Goal: Transaction & Acquisition: Obtain resource

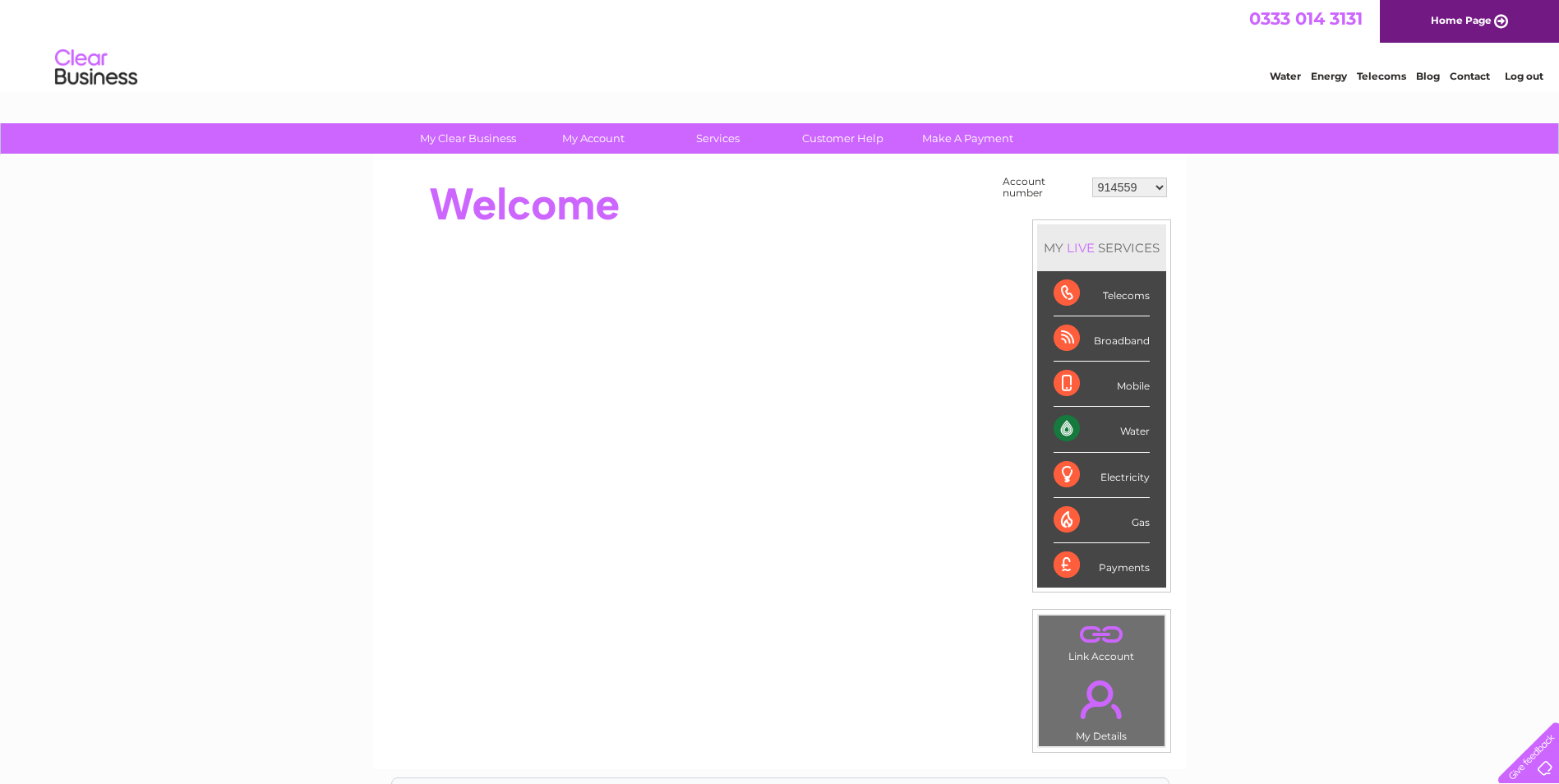
click at [1145, 183] on select "914559 924731 947211 982787 986341 986348 1091810 3024494 30277847 30291192 302…" at bounding box center [1130, 188] width 75 height 20
select select "30292329"
click at [1093, 178] on select "914559 924731 947211 982787 986341 986348 1091810 3024494 30277847 30291192 302…" at bounding box center [1130, 188] width 75 height 20
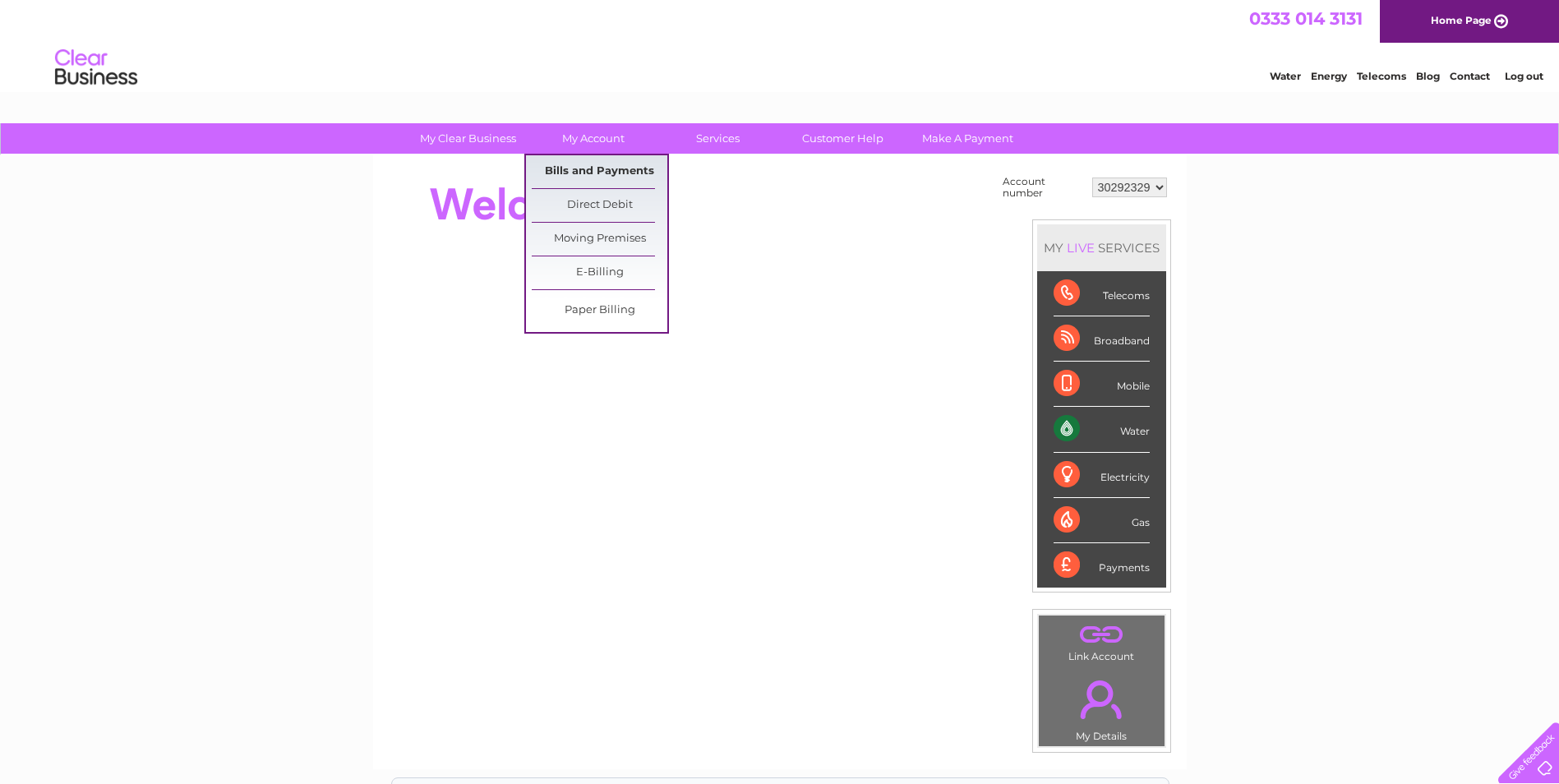
click at [602, 163] on link "Bills and Payments" at bounding box center [600, 172] width 136 height 33
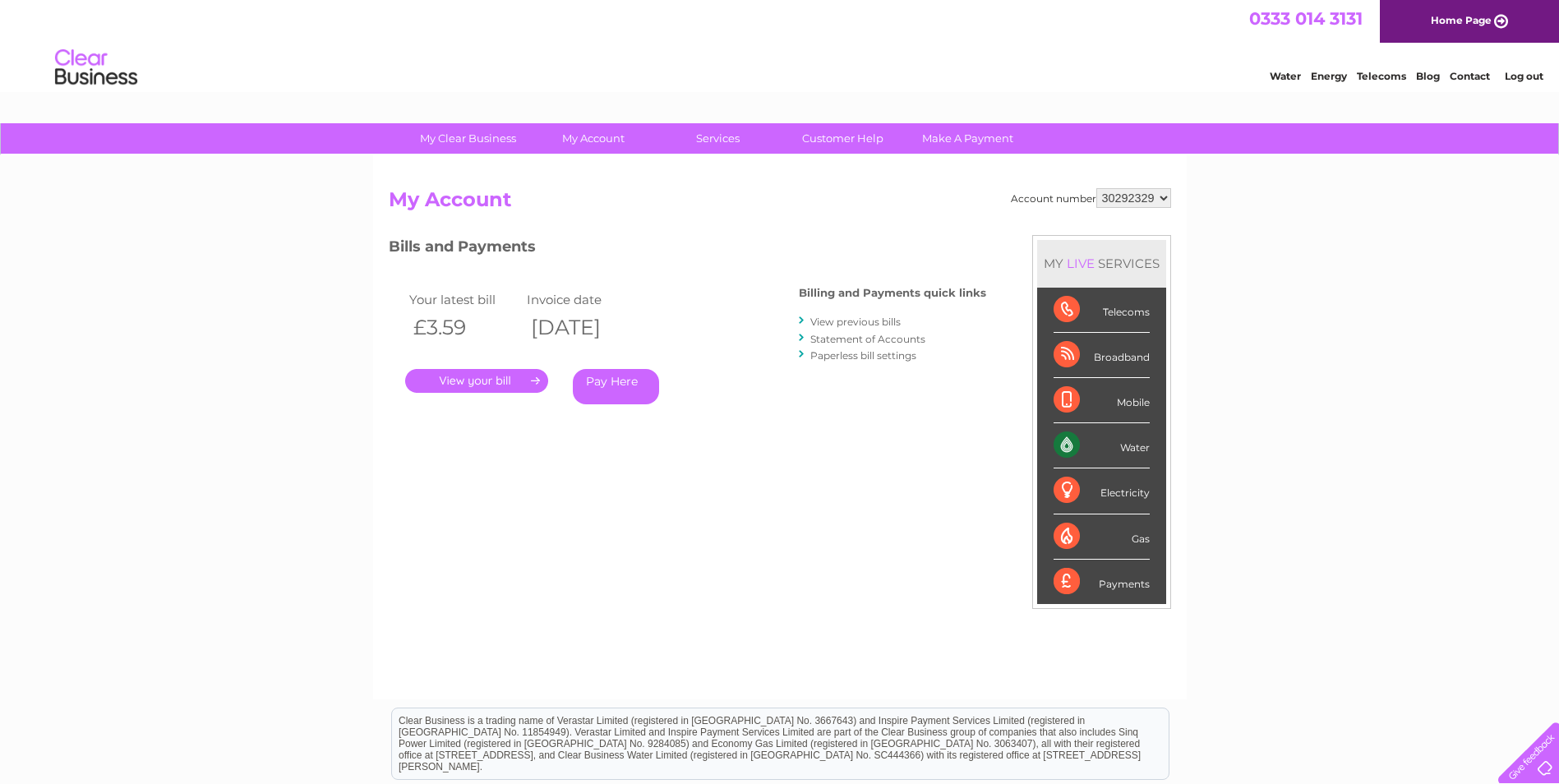
click at [507, 390] on link "." at bounding box center [476, 381] width 143 height 24
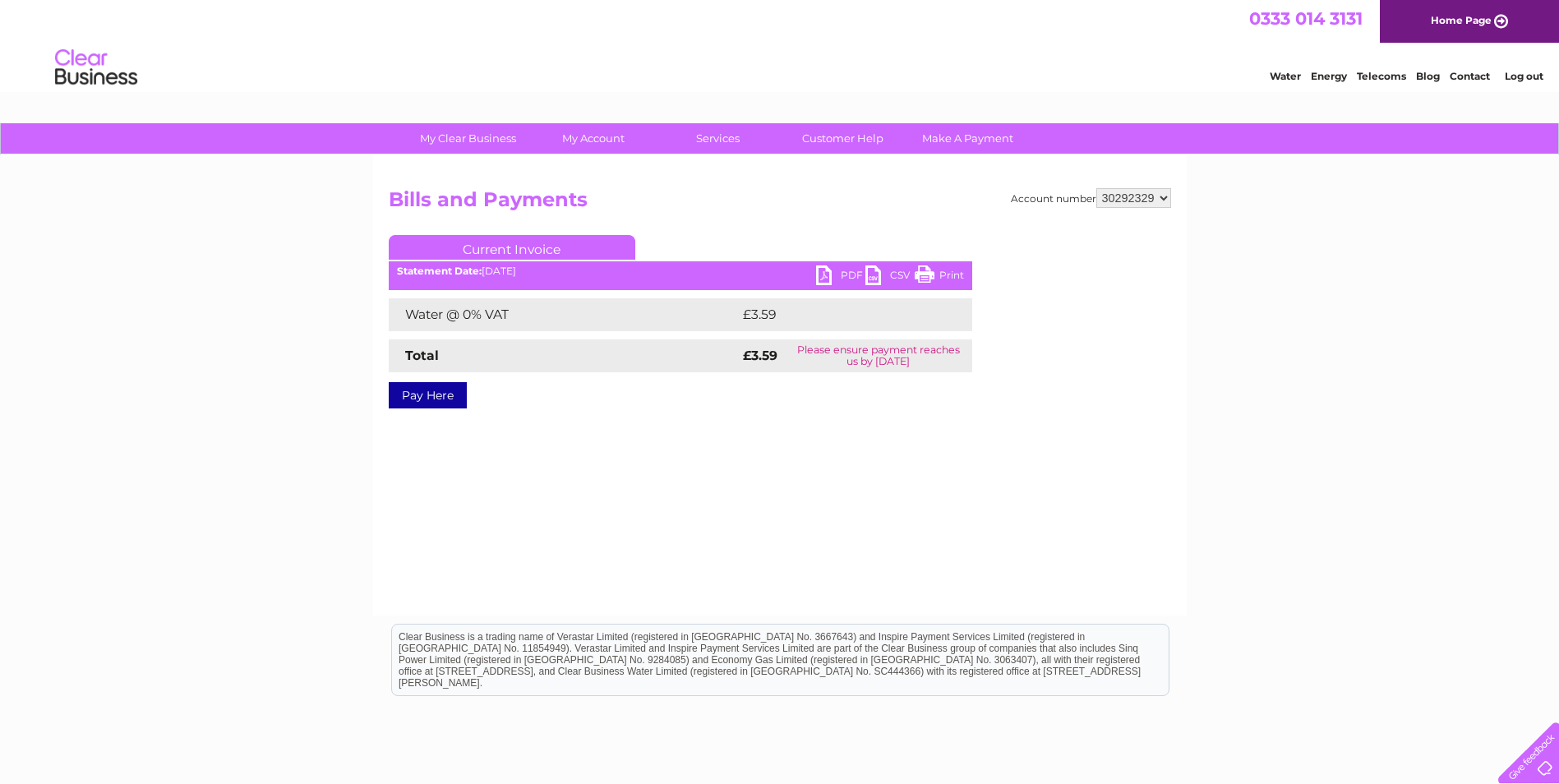
click at [827, 270] on link "PDF" at bounding box center [841, 277] width 49 height 24
click at [1143, 192] on select "914559 924731 947211 982787 986341 986348 1091810 3024494 30277847 30291192 302…" at bounding box center [1134, 198] width 75 height 20
click at [1146, 197] on select "914559 924731 947211 982787 986341 986348 1091810 3024494 30277847 30291192 302…" at bounding box center [1134, 198] width 75 height 20
select select "30292337"
click at [1096, 188] on select "914559 924731 947211 982787 986341 986348 1091810 3024494 30277847 30291192 302…" at bounding box center [1134, 198] width 75 height 20
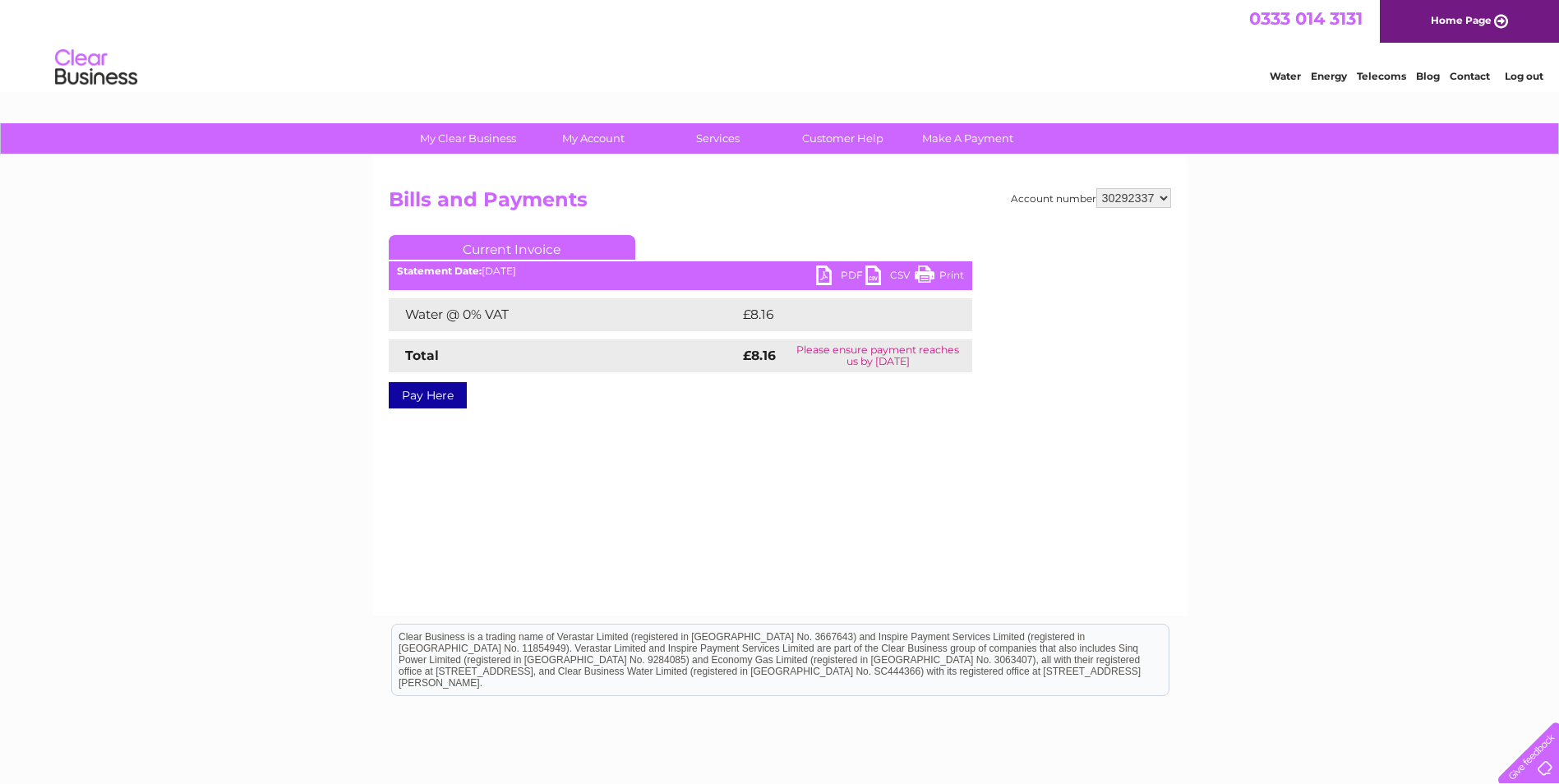
click at [832, 269] on link "PDF" at bounding box center [841, 277] width 49 height 24
click at [1153, 194] on select "914559 924731 947211 982787 986341 986348 1091810 3024494 30277847 30291192 302…" at bounding box center [1134, 198] width 75 height 20
select select "30292325"
click at [1096, 188] on select "914559 924731 947211 982787 986341 986348 1091810 3024494 30277847 30291192 302…" at bounding box center [1134, 198] width 75 height 20
click at [824, 281] on link "PDF" at bounding box center [841, 277] width 49 height 24
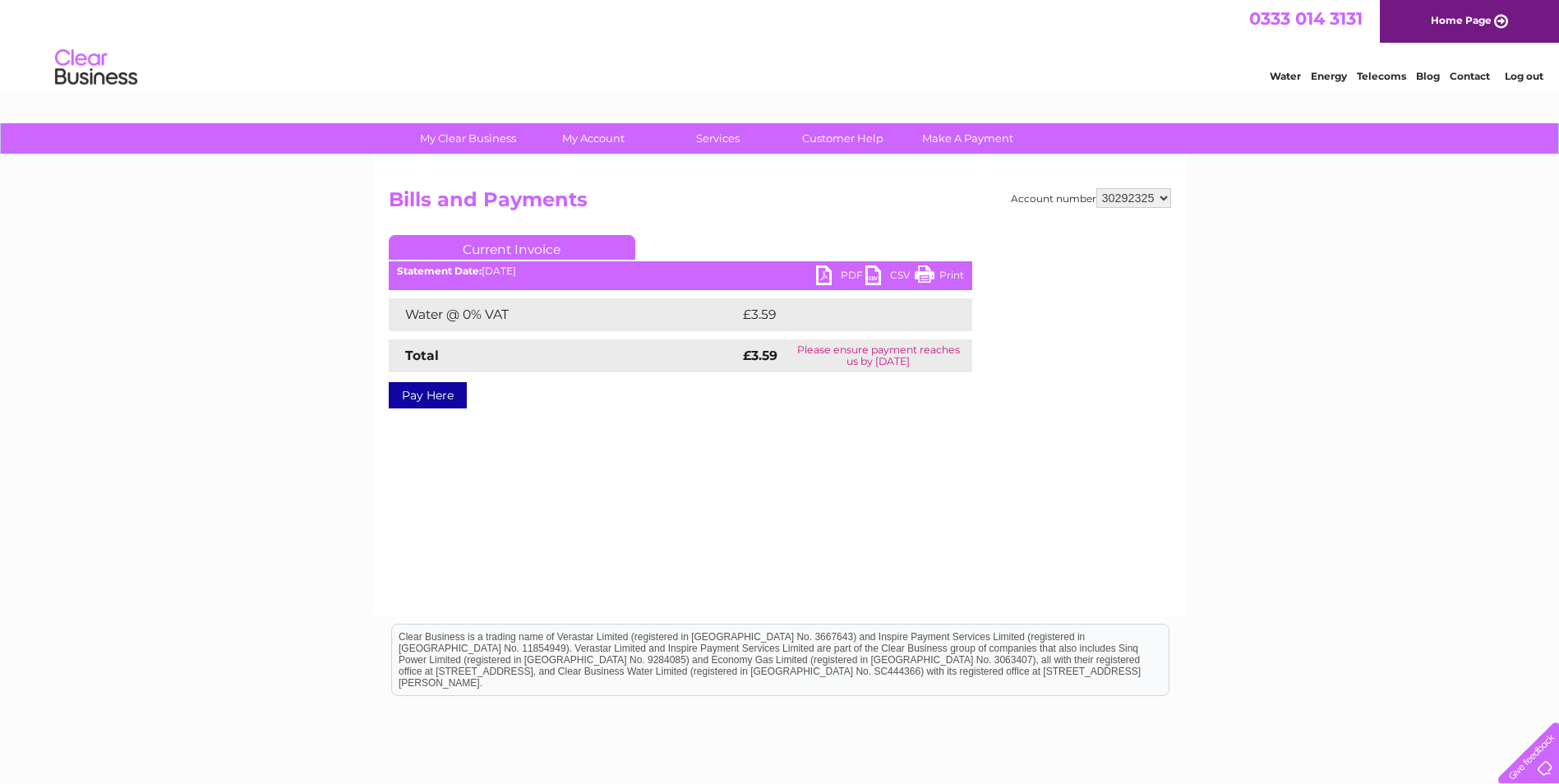
click at [1163, 203] on select "914559 924731 947211 982787 986341 986348 1091810 3024494 30277847 30291192 302…" at bounding box center [1134, 198] width 75 height 20
select select "30292322"
click at [1096, 188] on select "914559 924731 947211 982787 986341 986348 1091810 3024494 30277847 30291192 302…" at bounding box center [1134, 198] width 75 height 20
click at [818, 275] on link "PDF" at bounding box center [841, 277] width 49 height 24
click at [1160, 197] on select "914559 924731 947211 982787 986341 986348 1091810 3024494 30277847 30291192 302…" at bounding box center [1134, 198] width 75 height 20
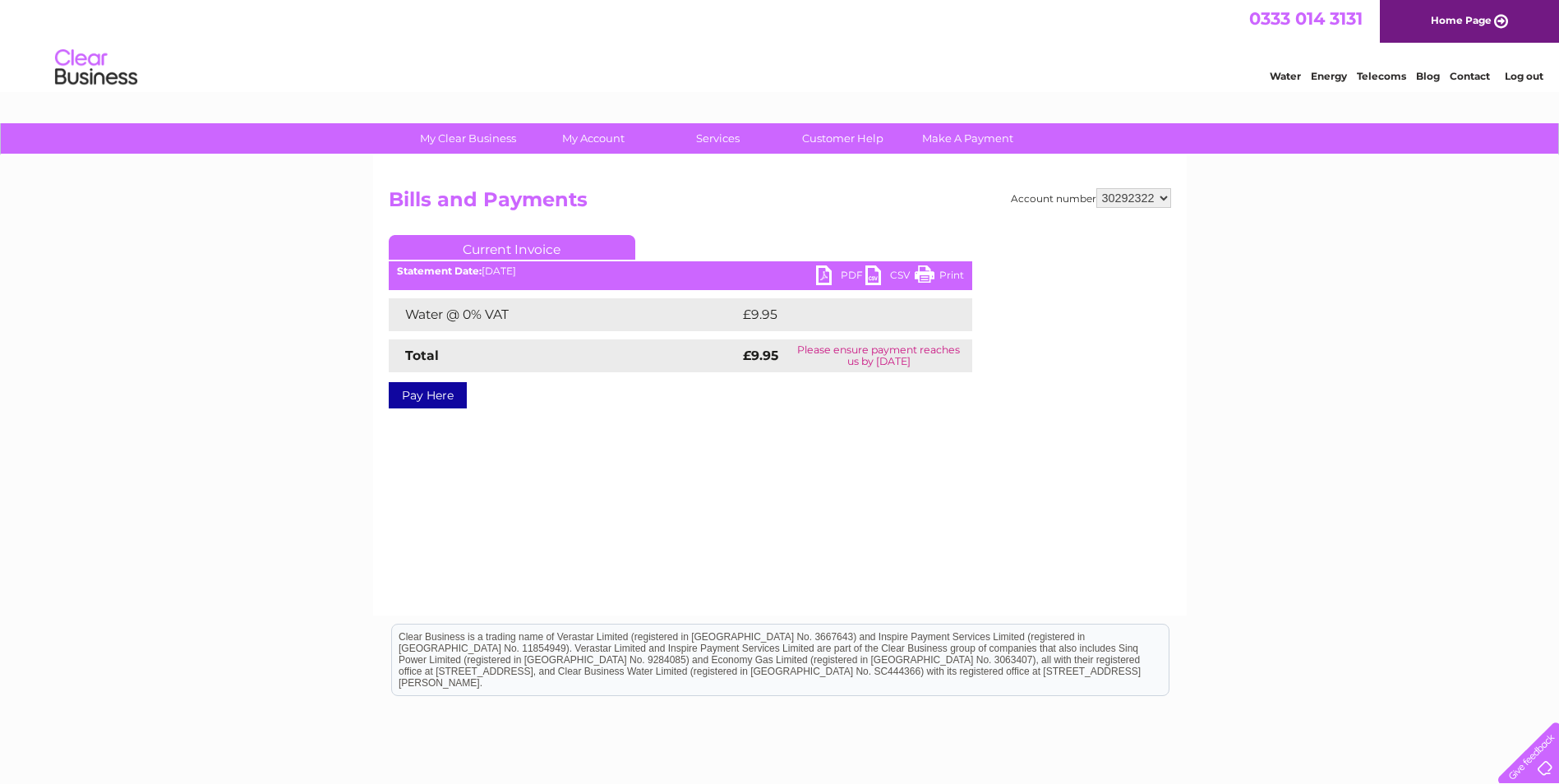
select select "30292328"
click at [1096, 188] on select "914559 924731 947211 982787 986341 986348 1091810 3024494 30277847 30291192 302…" at bounding box center [1134, 198] width 75 height 20
click at [820, 270] on link "PDF" at bounding box center [841, 277] width 49 height 24
click at [1220, 178] on div "My Clear Business Login Details My Details My Preferences Link Account My Accou…" at bounding box center [780, 509] width 1559 height 773
click at [1146, 198] on select "914559 924731 947211 982787 986341 986348 1091810 3024494 30277847 30291192 302…" at bounding box center [1134, 198] width 75 height 20
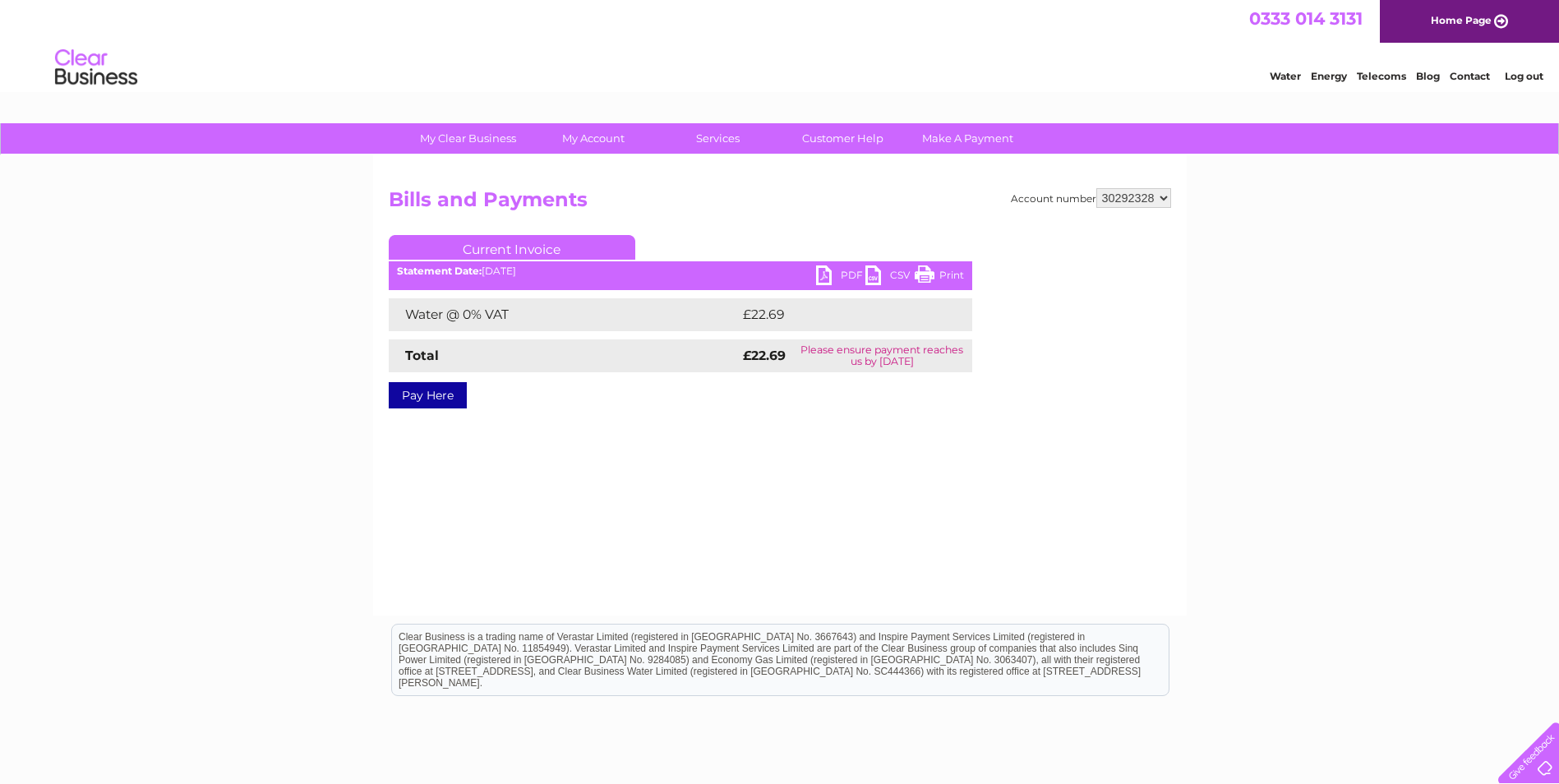
select select "30292323"
click at [1096, 188] on select "914559 924731 947211 982787 986341 986348 1091810 3024494 30277847 30291192 302…" at bounding box center [1134, 198] width 75 height 20
click at [816, 277] on link "PDF" at bounding box center [841, 277] width 49 height 24
click at [939, 189] on h2 "Bills and Payments" at bounding box center [780, 204] width 782 height 31
click at [1107, 194] on select "914559 924731 947211 982787 986341 986348 1091810 3024494 30277847 30291192 302…" at bounding box center [1134, 198] width 75 height 20
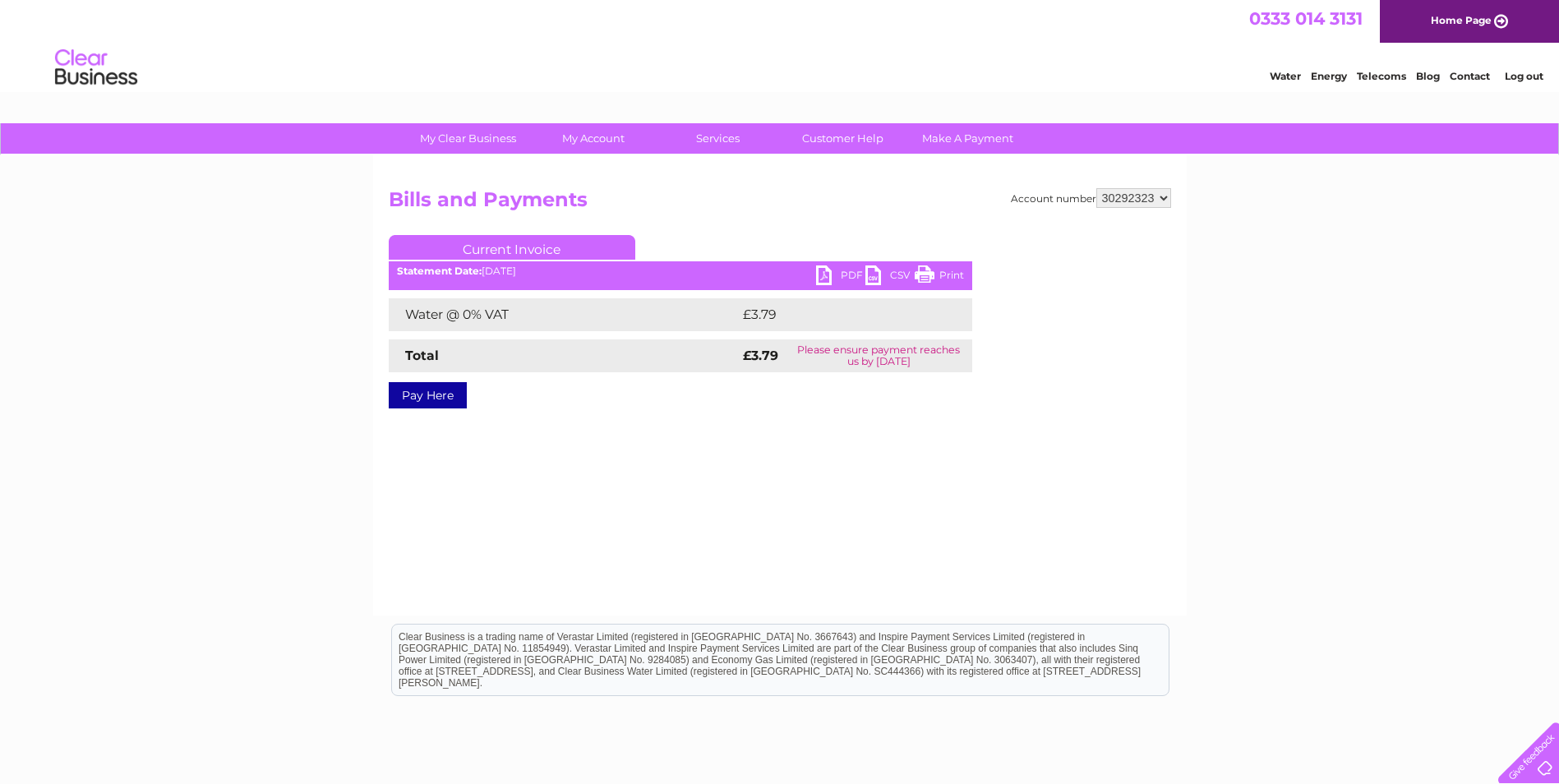
select select "30292179"
click at [1096, 188] on select "914559 924731 947211 982787 986341 986348 1091810 3024494 30277847 30291192 302…" at bounding box center [1134, 198] width 75 height 20
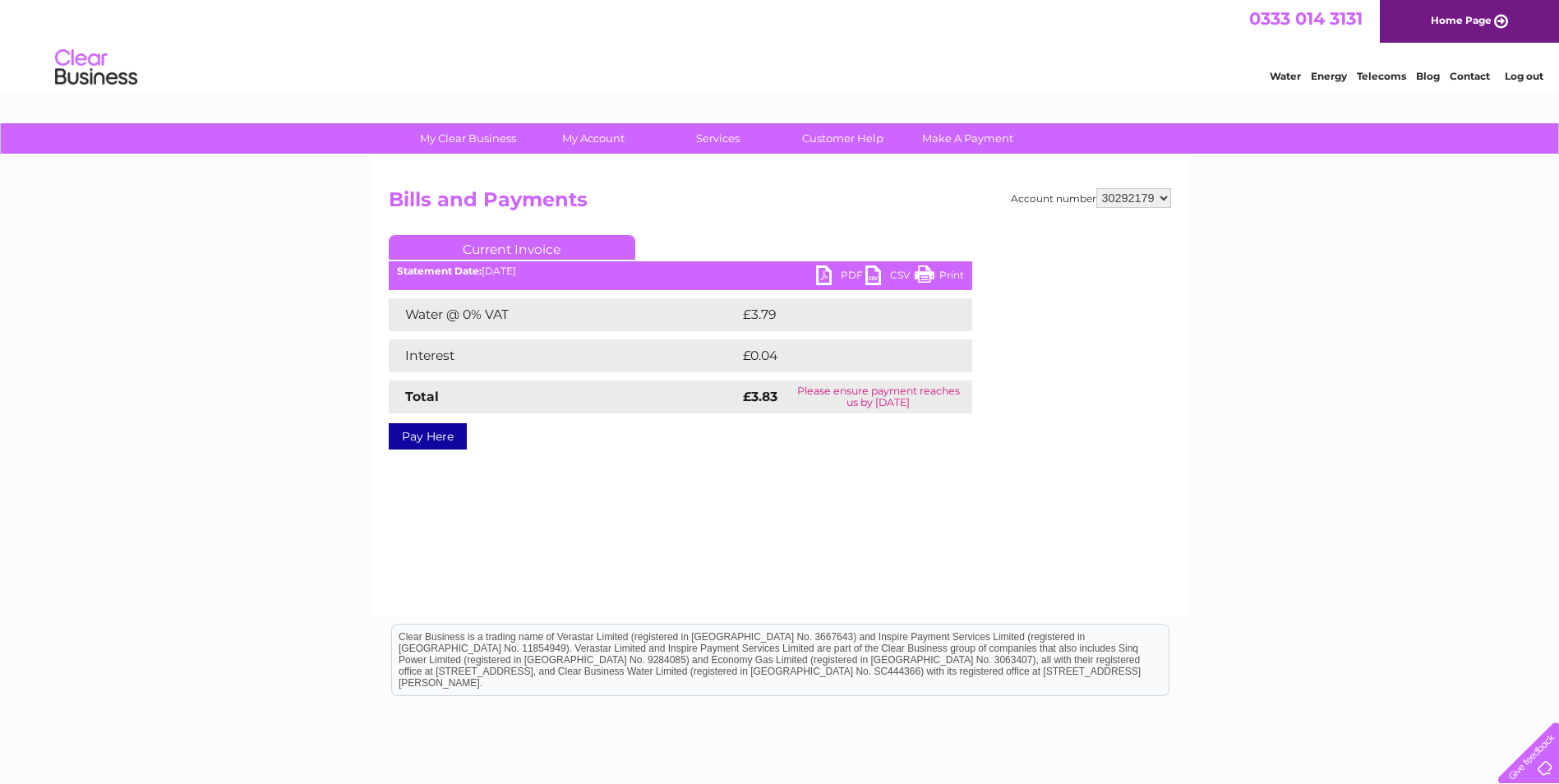
click at [829, 275] on link "PDF" at bounding box center [841, 277] width 49 height 24
click at [1131, 202] on select "914559 924731 947211 982787 986341 986348 1091810 3024494 30277847 30291192 302…" at bounding box center [1134, 198] width 75 height 20
select select "30292182"
click at [1096, 188] on select "914559 924731 947211 982787 986341 986348 1091810 3024494 30277847 30291192 302…" at bounding box center [1134, 198] width 75 height 20
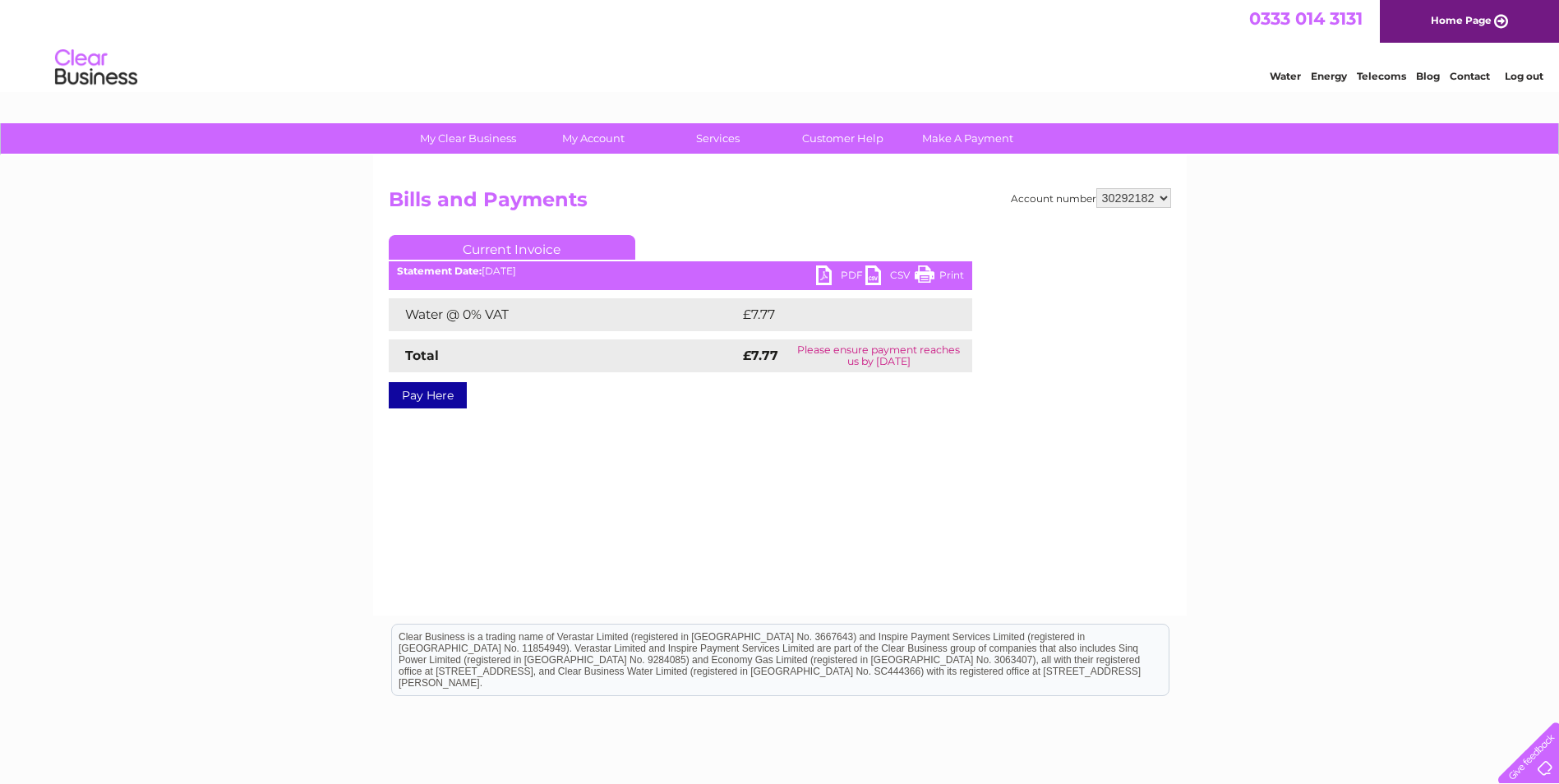
click at [824, 270] on link "PDF" at bounding box center [841, 277] width 49 height 24
click at [1163, 81] on div "Water Energy Telecoms Blog Contact Log out" at bounding box center [780, 69] width 1559 height 54
drag, startPoint x: 1139, startPoint y: 195, endPoint x: 1139, endPoint y: 210, distance: 15.0
click at [1139, 195] on select "914559 924731 947211 982787 986341 986348 1091810 3024494 30277847 30291192 302…" at bounding box center [1134, 198] width 75 height 20
select select "30292341"
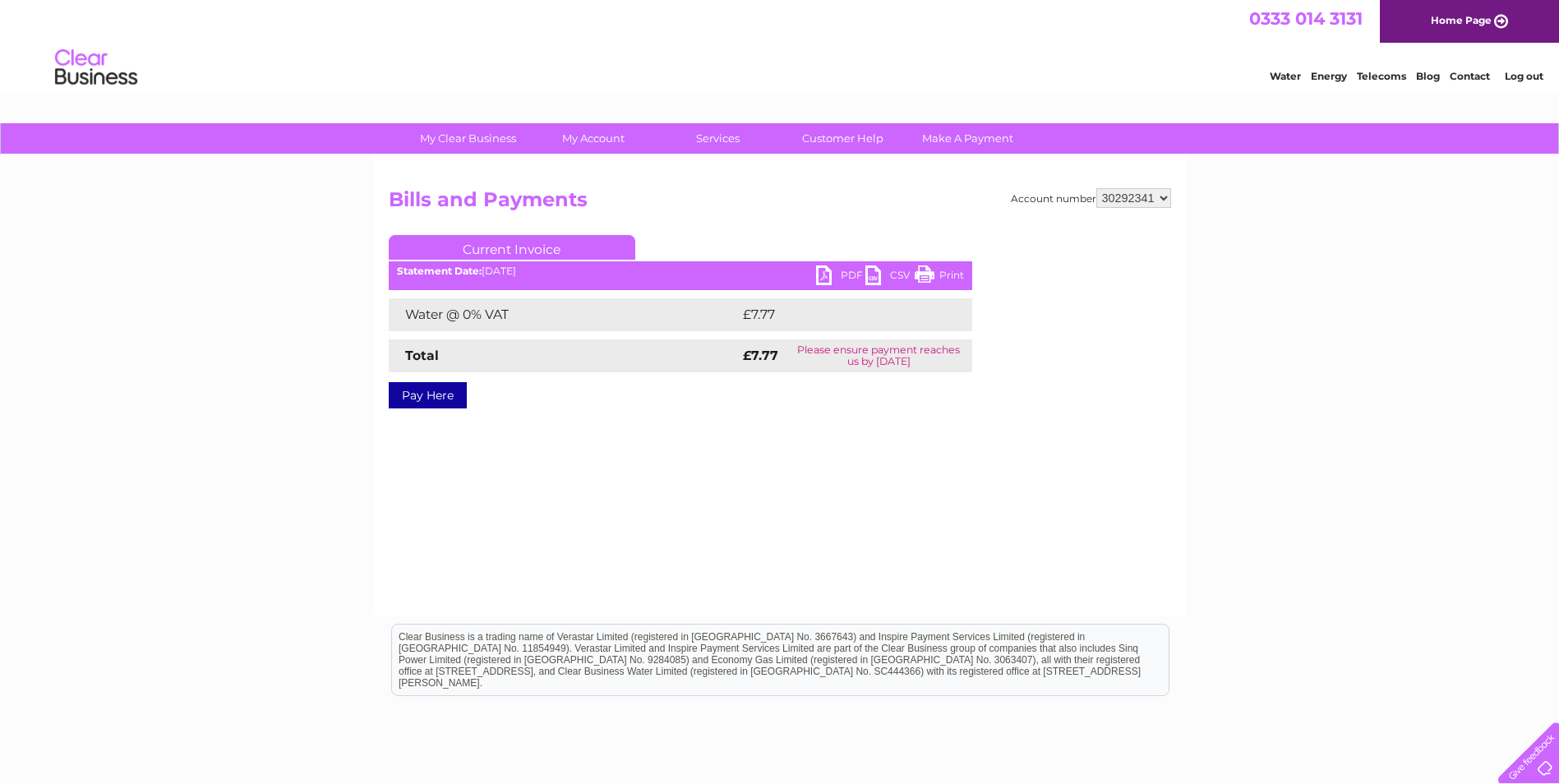
click at [1096, 188] on select "914559 924731 947211 982787 986341 986348 1091810 3024494 30277847 30291192 302…" at bounding box center [1134, 198] width 75 height 20
click at [819, 276] on link "PDF" at bounding box center [841, 277] width 49 height 24
click at [1251, 227] on div "My Clear Business Login Details My Details My Preferences Link Account My Accou…" at bounding box center [780, 509] width 1559 height 773
click at [1155, 204] on select "914559 924731 947211 982787 986341 986348 1091810 3024494 30277847 30291192 302…" at bounding box center [1134, 198] width 75 height 20
select select "30292333"
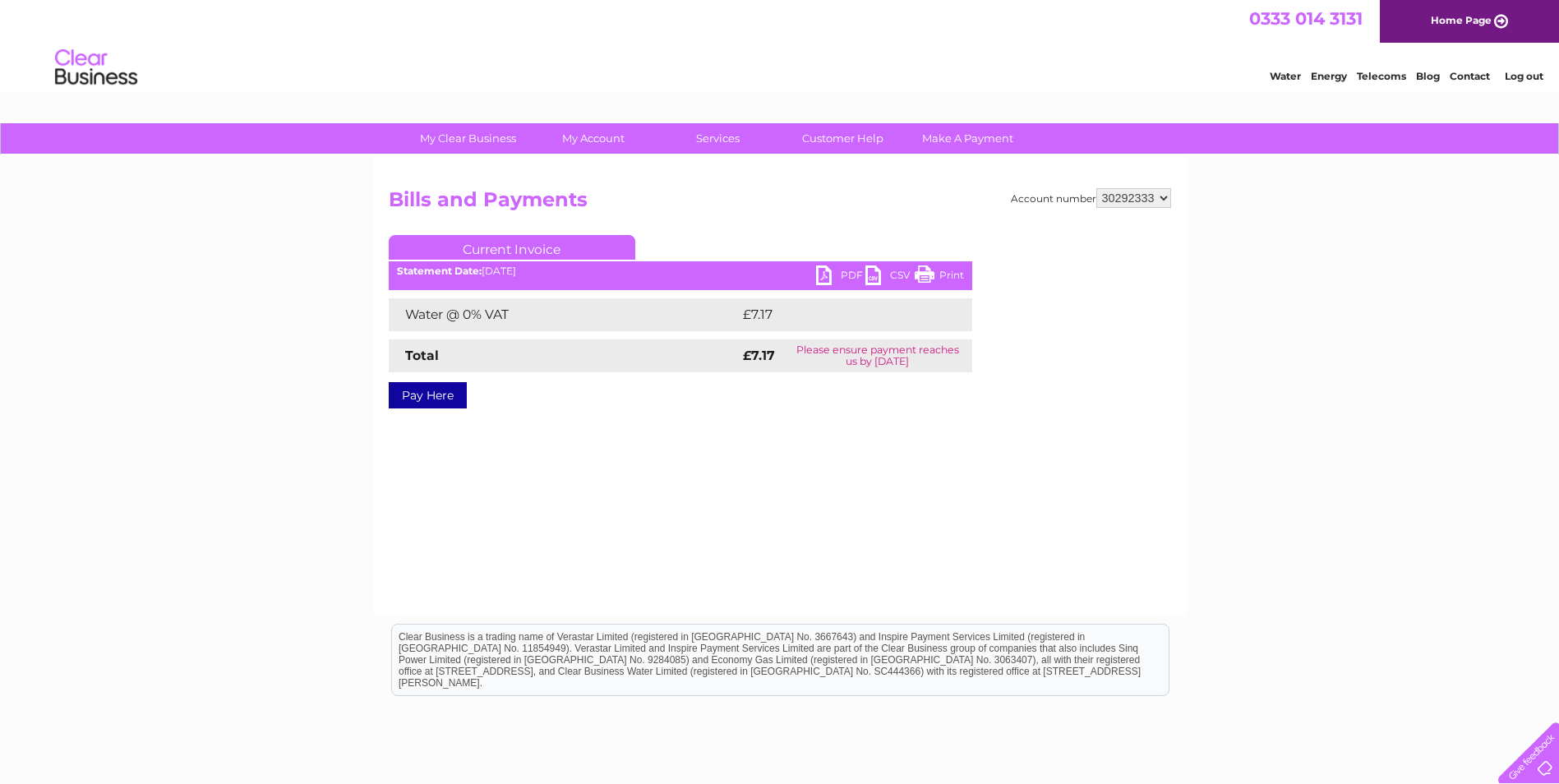
click at [1096, 188] on select "914559 924731 947211 982787 986341 986348 1091810 3024494 30277847 30291192 302…" at bounding box center [1134, 198] width 75 height 20
click at [831, 276] on link "PDF" at bounding box center [841, 277] width 49 height 24
